Goal: Task Accomplishment & Management: Manage account settings

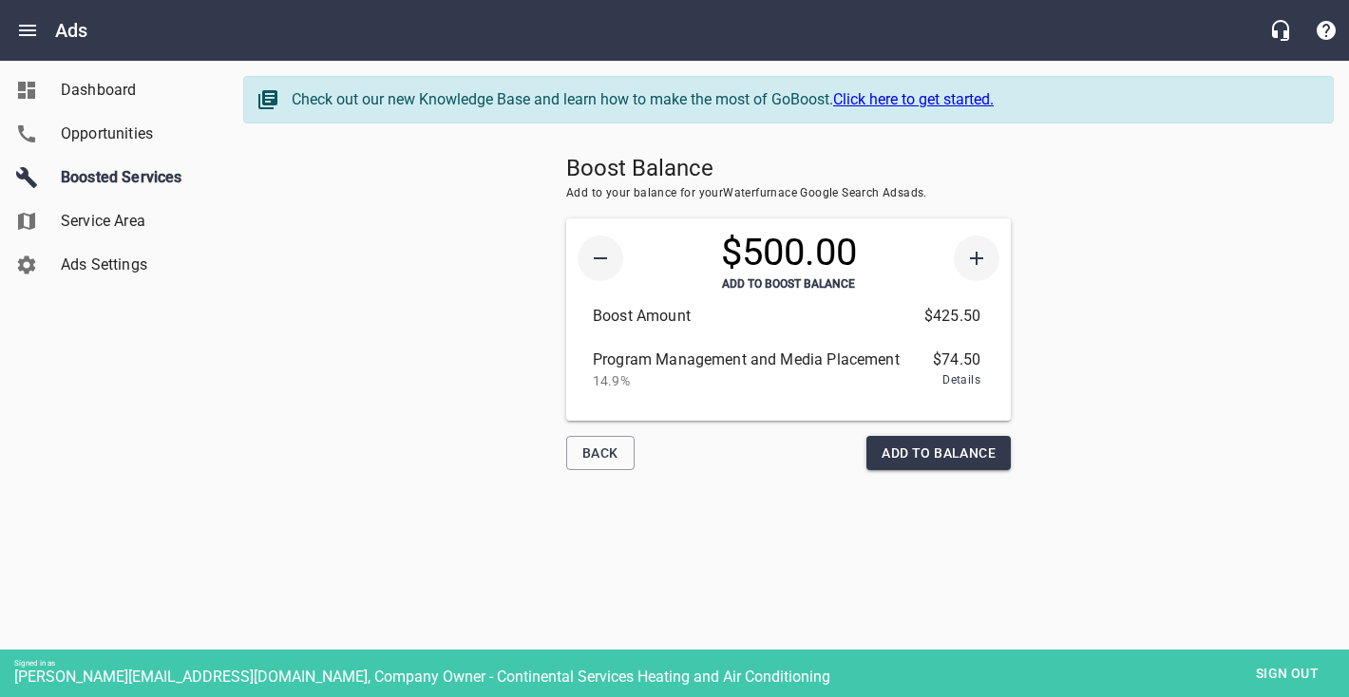
click at [925, 454] on span "Add To Balance" at bounding box center [939, 454] width 114 height 24
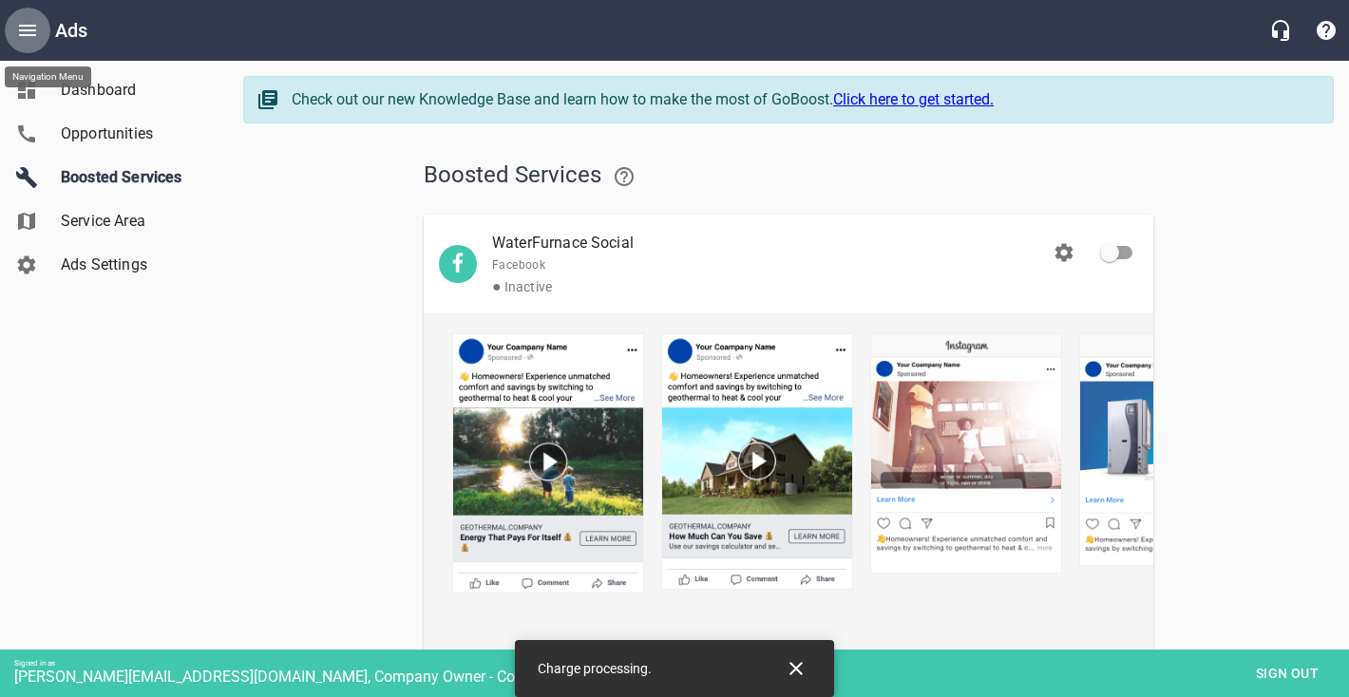
click at [23, 31] on icon "Open drawer" at bounding box center [27, 30] width 23 height 23
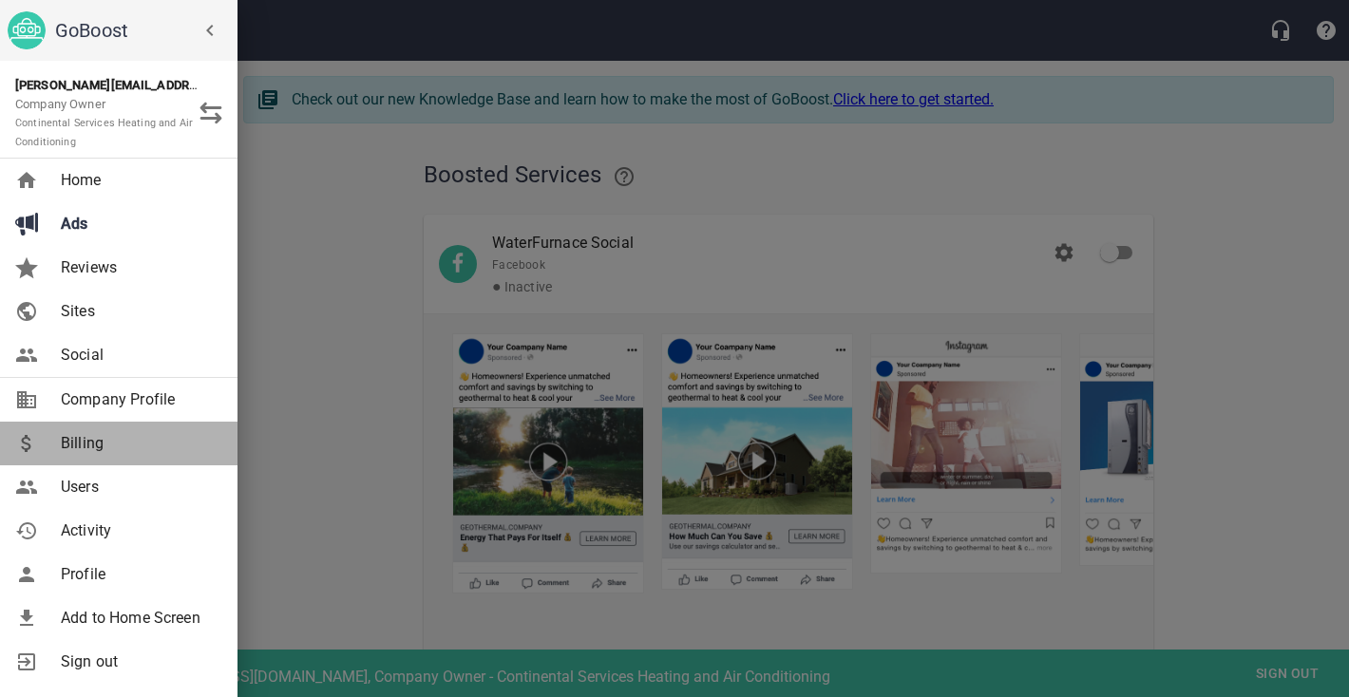
click at [104, 459] on link "Billing" at bounding box center [118, 444] width 237 height 44
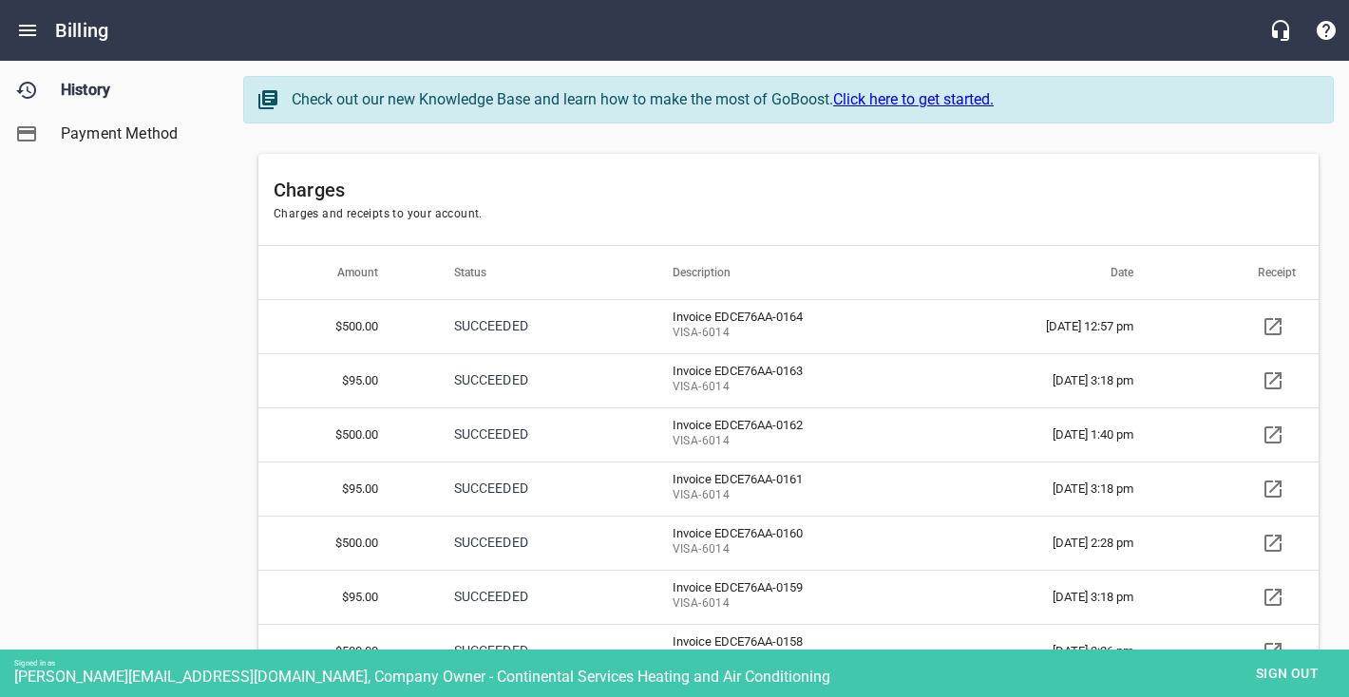
click at [1263, 665] on span "Sign out" at bounding box center [1287, 674] width 80 height 24
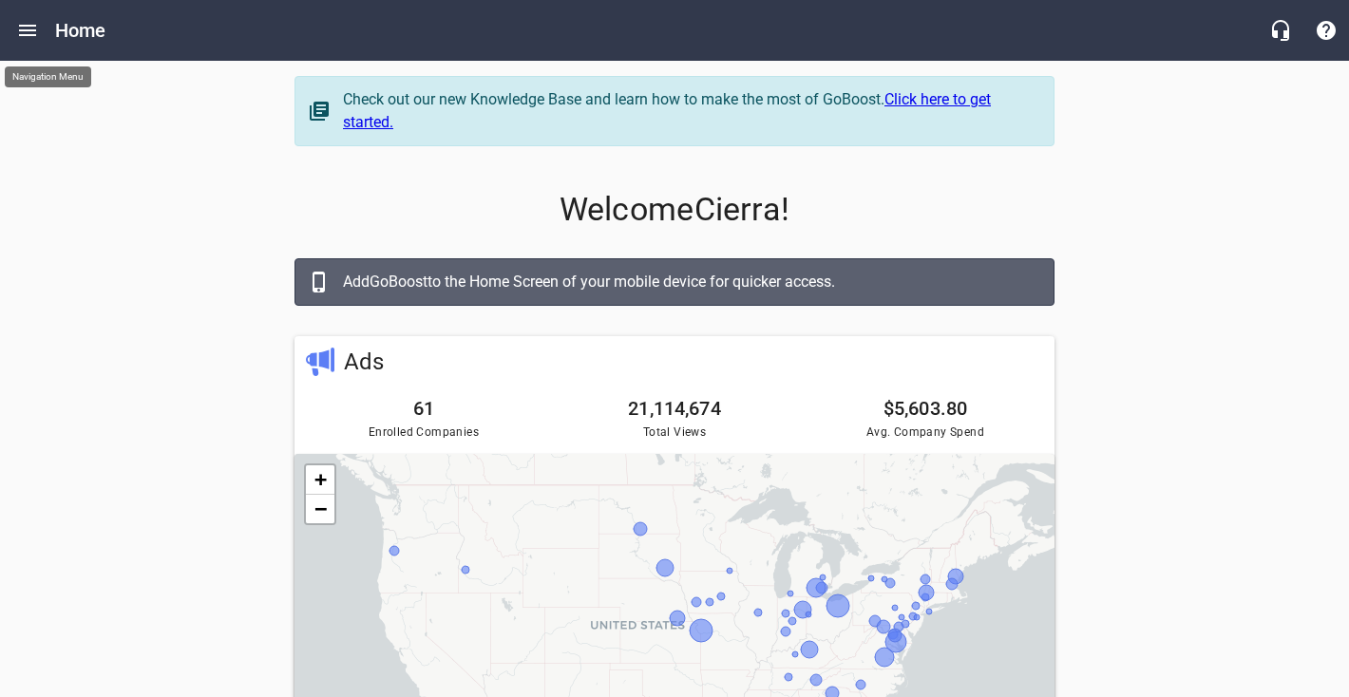
click at [28, 35] on icon "Open drawer" at bounding box center [27, 30] width 17 height 11
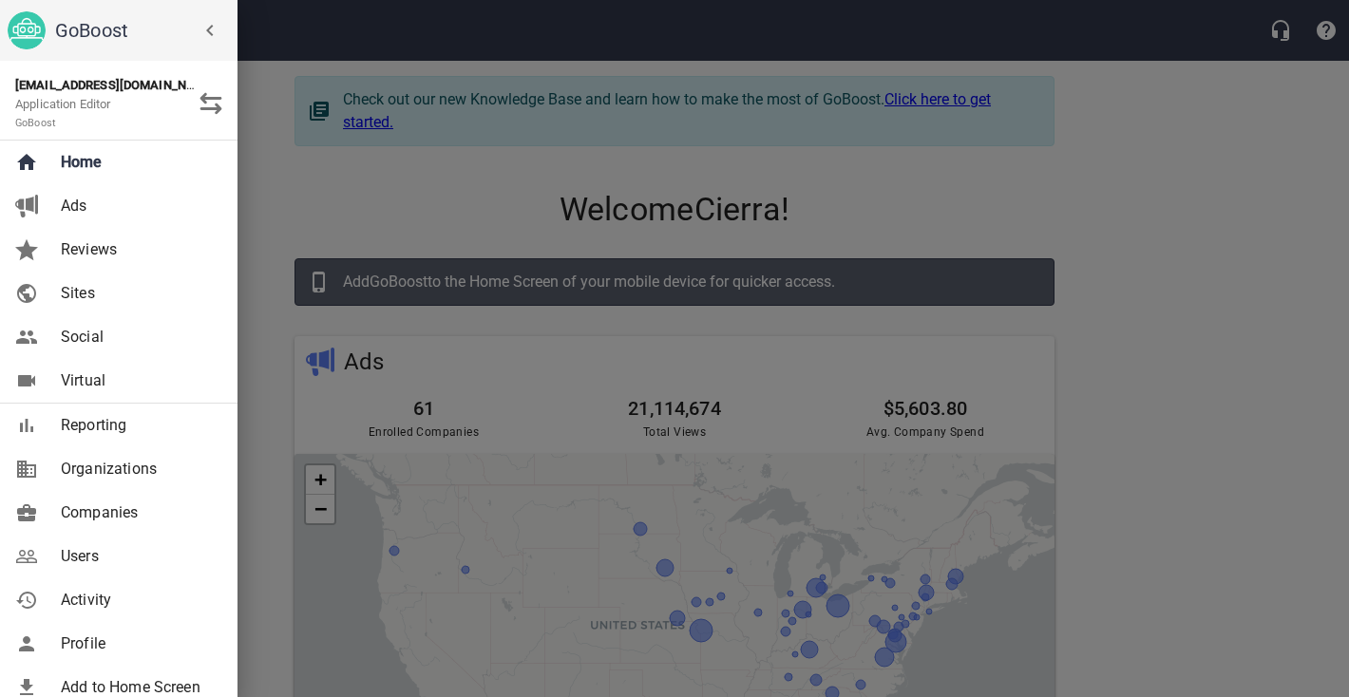
click at [93, 566] on span "Users" at bounding box center [138, 556] width 154 height 23
